Goal: Answer question/provide support

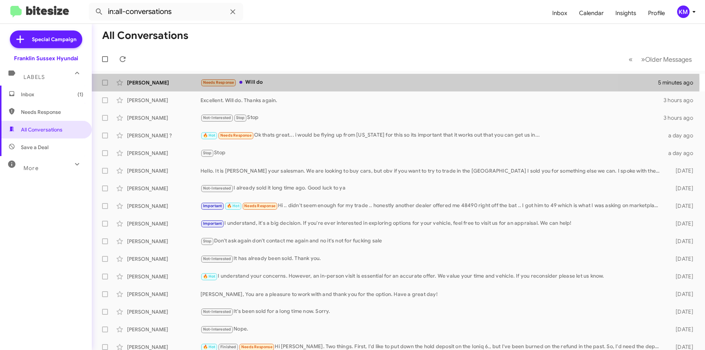
click at [285, 83] on div "Needs Response Will do" at bounding box center [428, 82] width 457 height 8
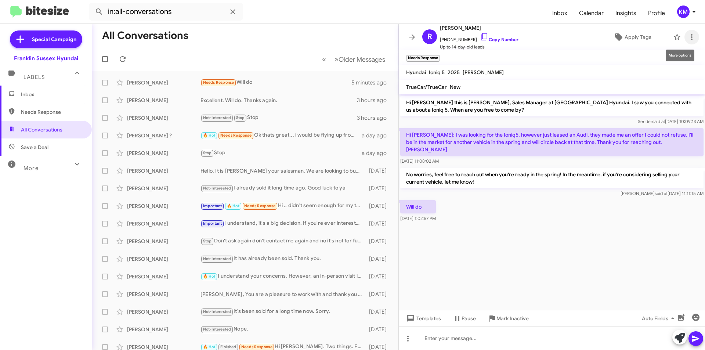
click at [687, 38] on icon at bounding box center [691, 37] width 9 height 9
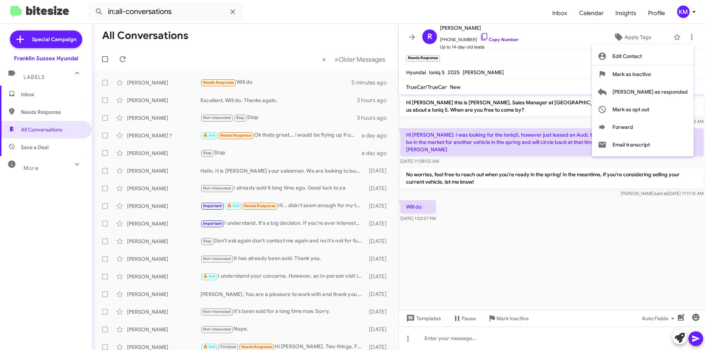
click at [657, 90] on span "Mark as responded" at bounding box center [649, 92] width 75 height 18
